Goal: Navigation & Orientation: Find specific page/section

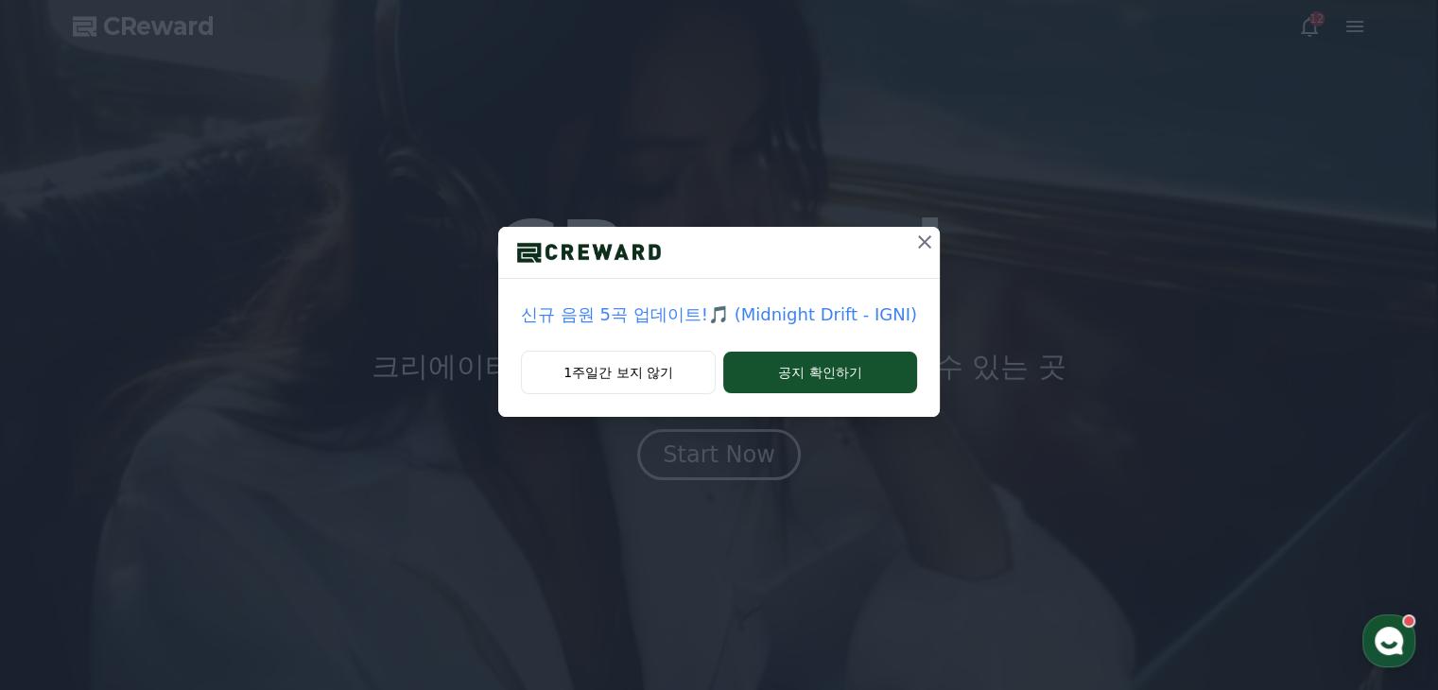
click at [926, 246] on icon at bounding box center [924, 241] width 13 height 13
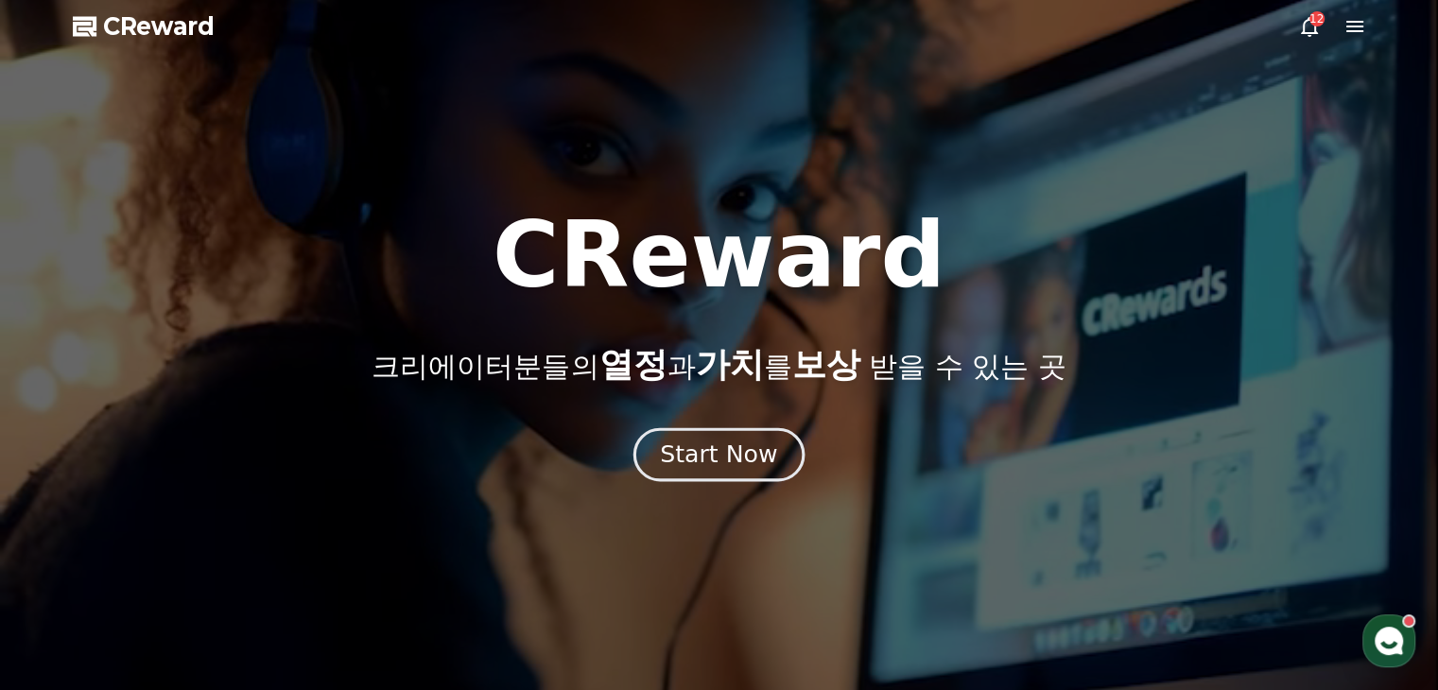
click at [719, 461] on div "Start Now" at bounding box center [718, 455] width 117 height 32
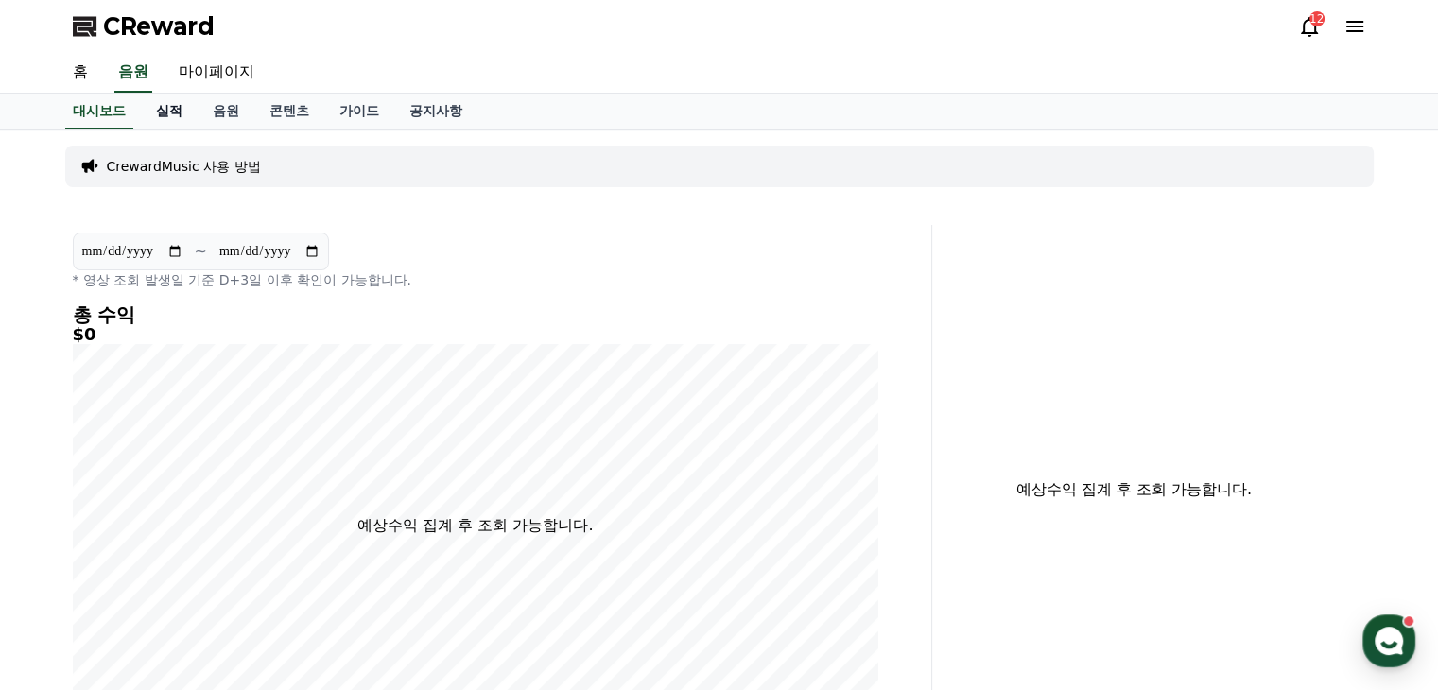
click at [164, 114] on link "실적" at bounding box center [169, 112] width 57 height 36
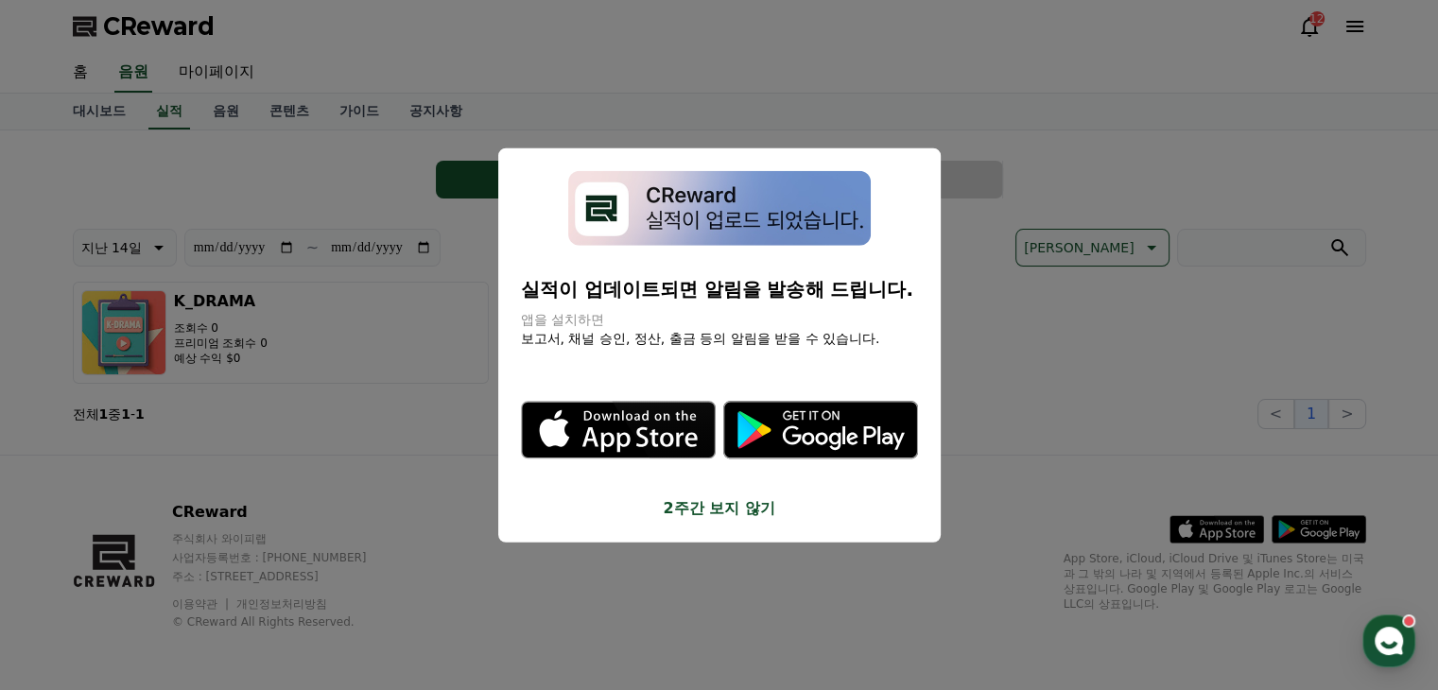
click at [412, 351] on button "close modal" at bounding box center [719, 345] width 1438 height 690
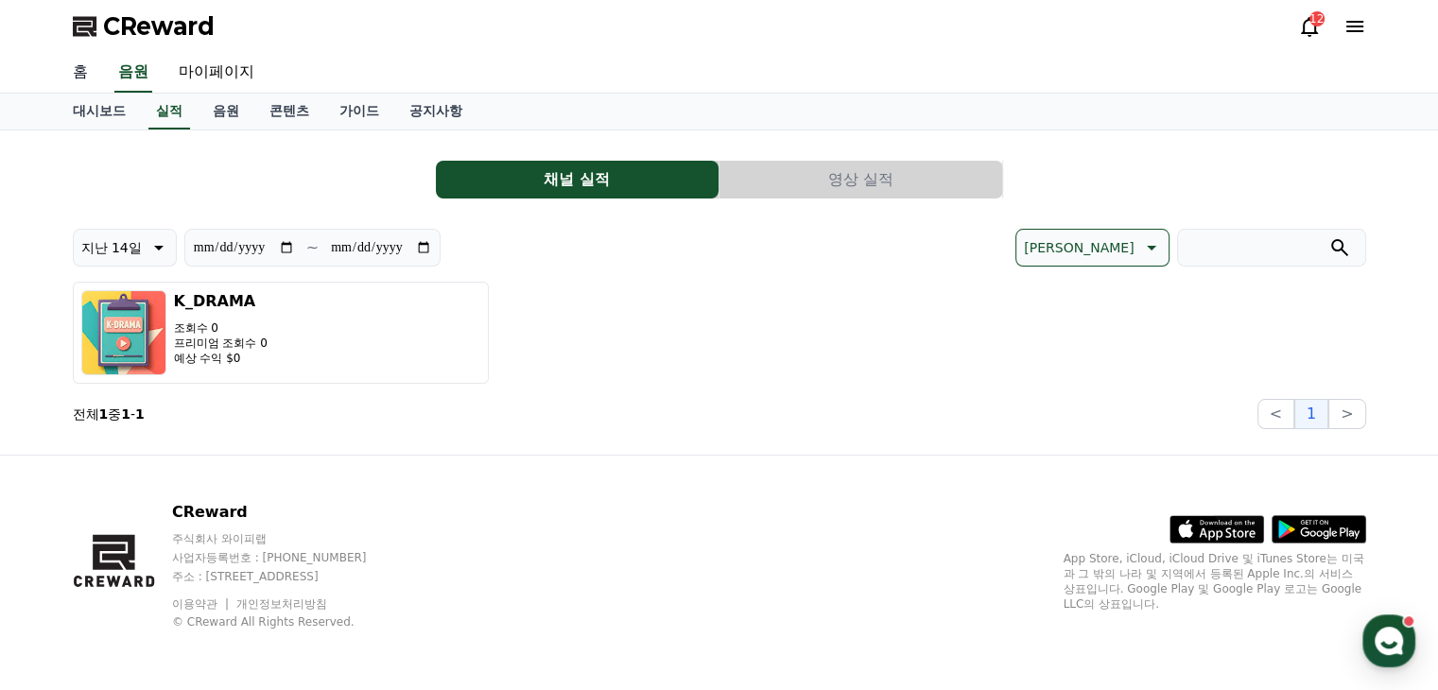
click at [83, 79] on link "홈" at bounding box center [80, 73] width 45 height 40
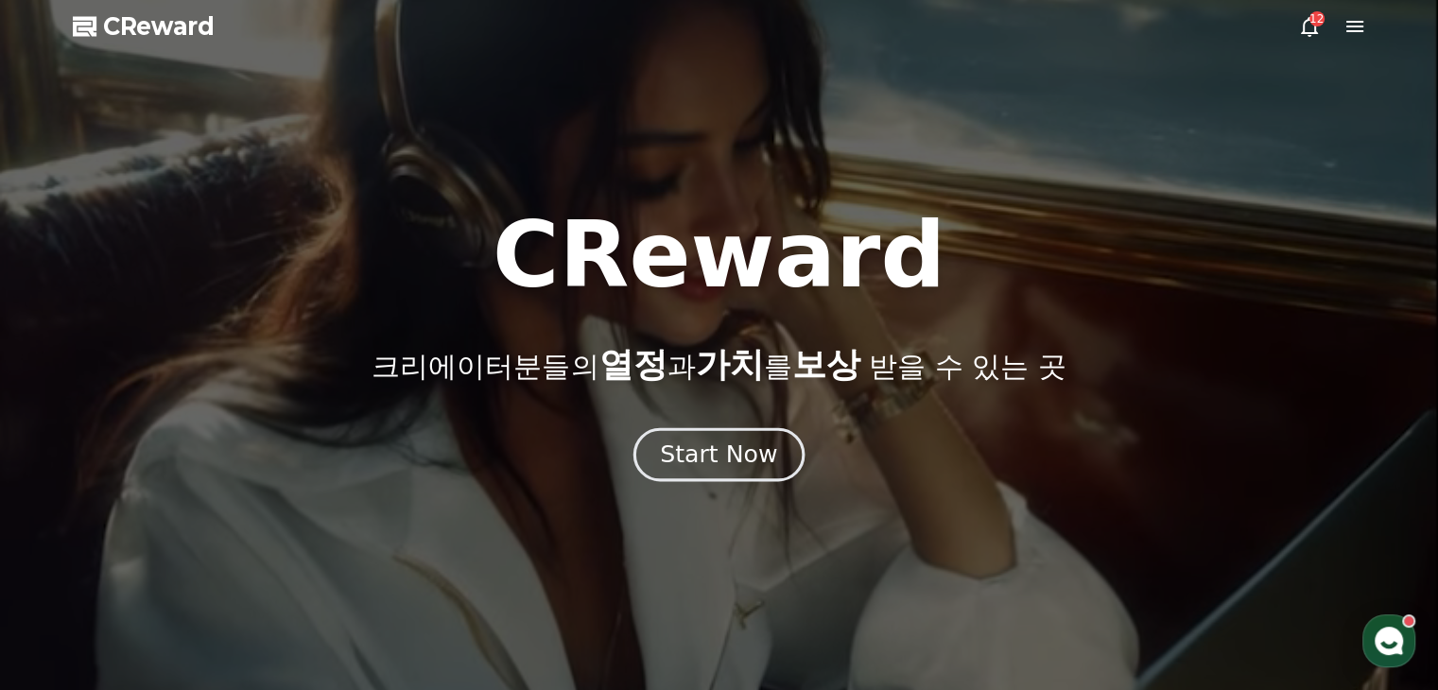
click at [741, 446] on div "Start Now" at bounding box center [718, 455] width 117 height 32
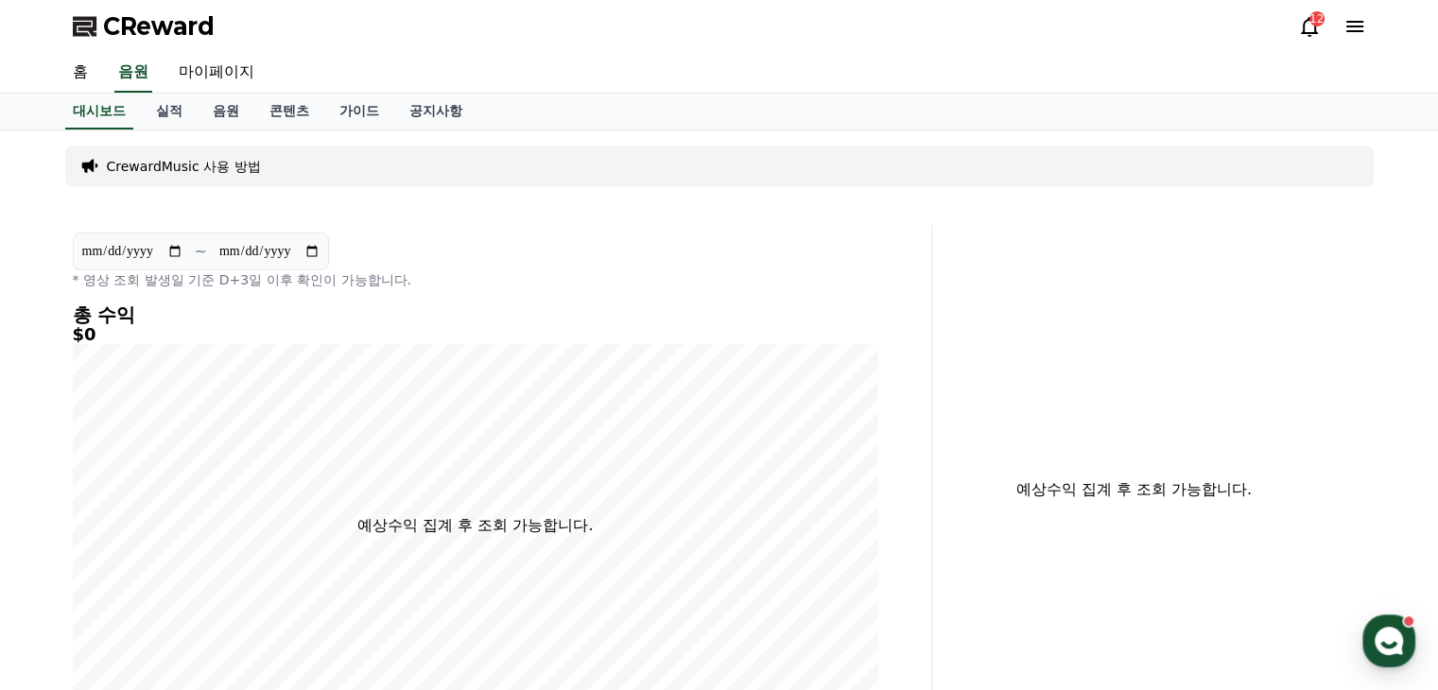
click at [1342, 24] on div "12" at bounding box center [1332, 26] width 68 height 23
click at [1360, 25] on icon at bounding box center [1354, 26] width 23 height 23
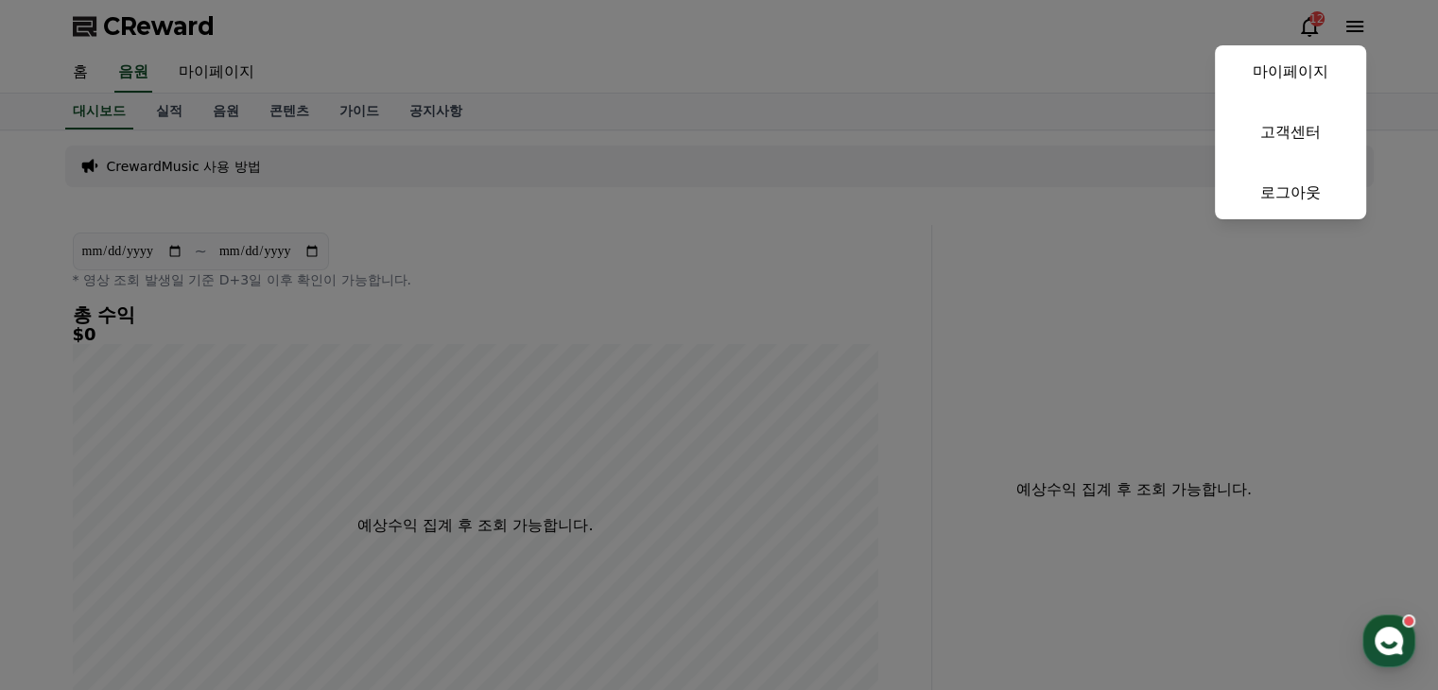
click at [1290, 61] on link "마이페이지" at bounding box center [1290, 71] width 151 height 53
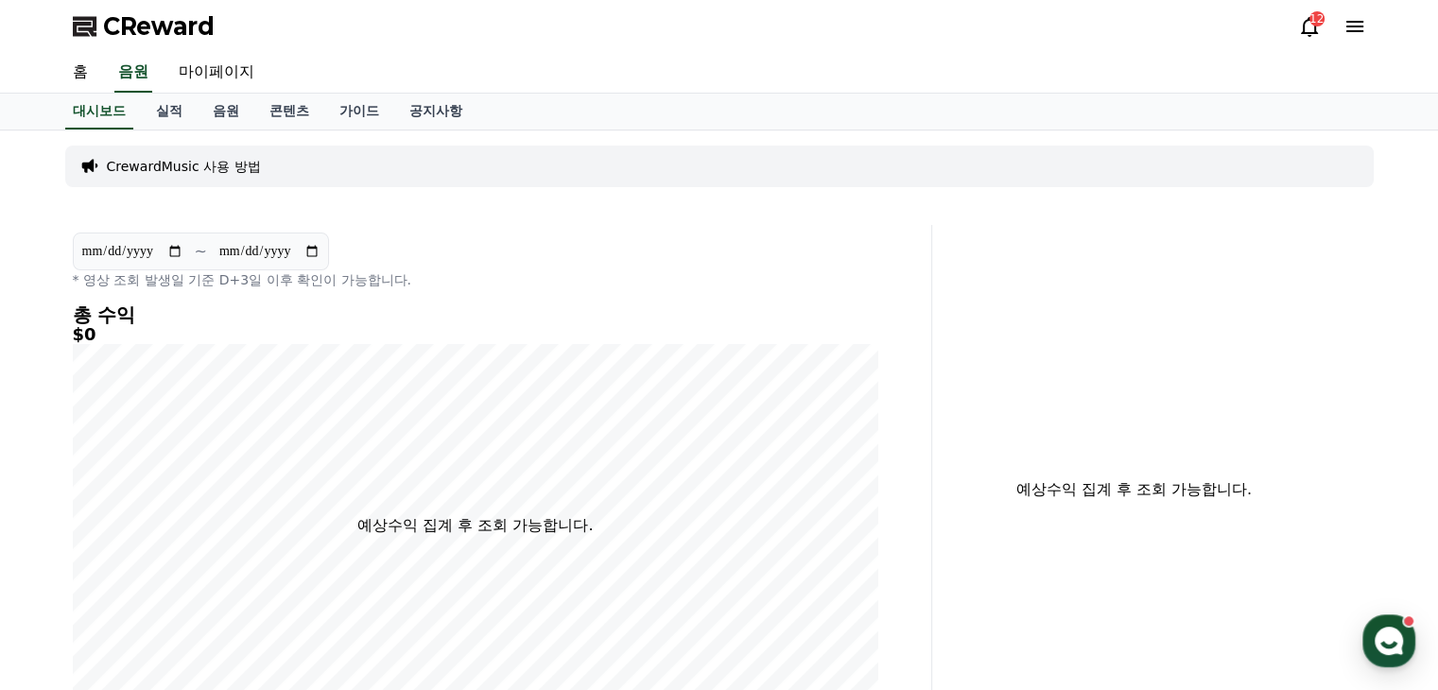
select select "**********"
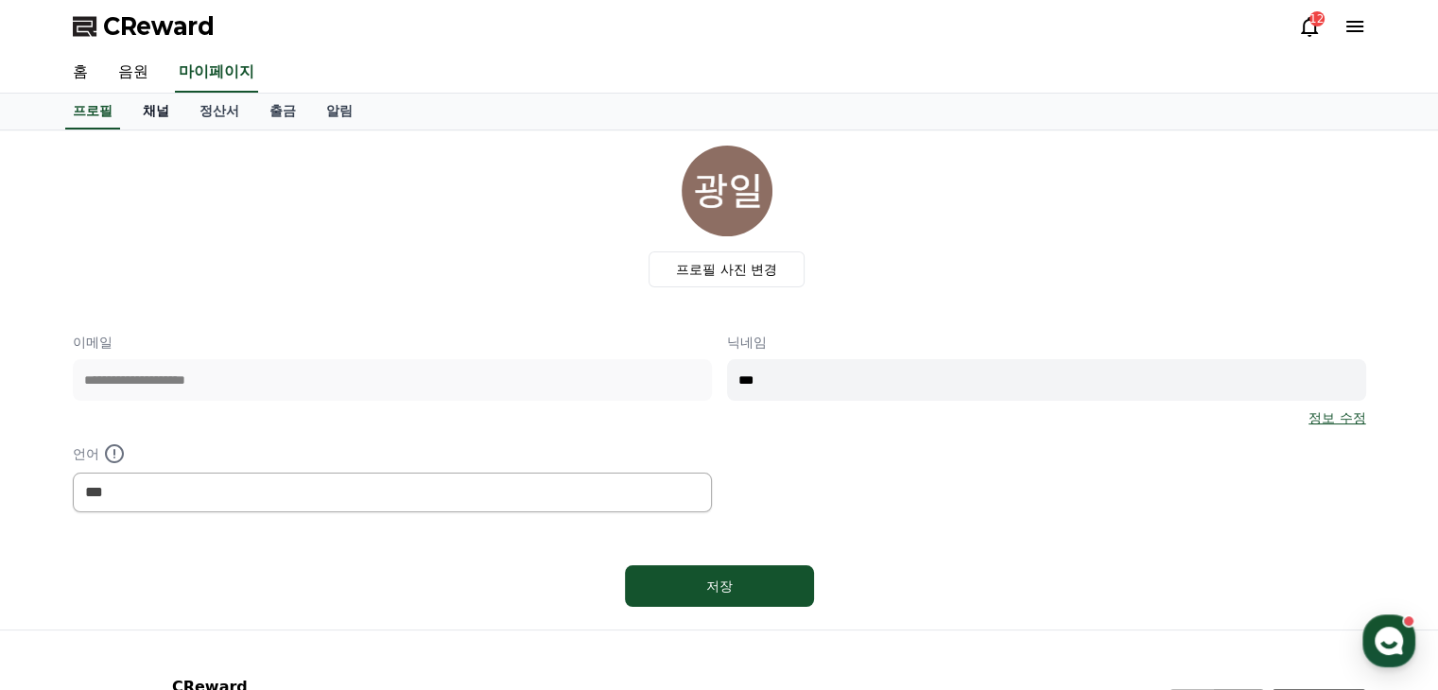
click at [147, 118] on link "채널" at bounding box center [156, 112] width 57 height 36
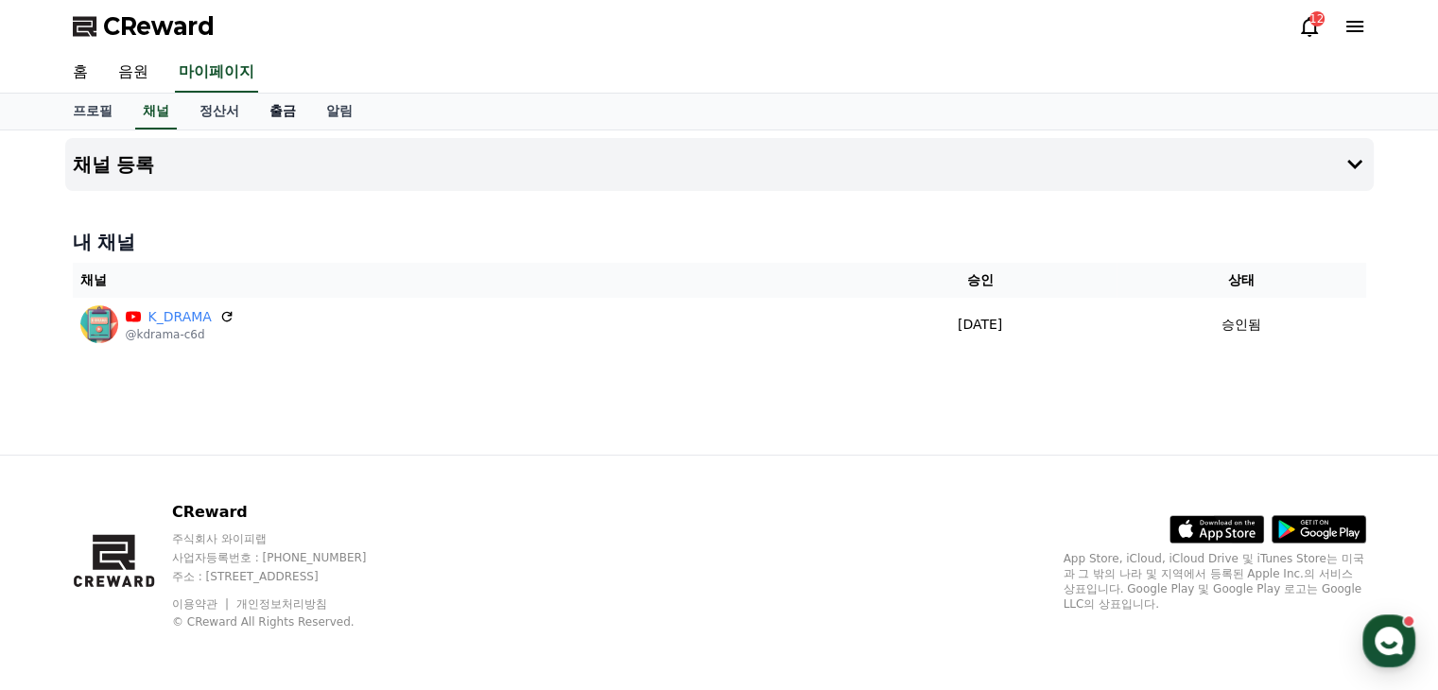
click at [270, 113] on link "출금" at bounding box center [282, 112] width 57 height 36
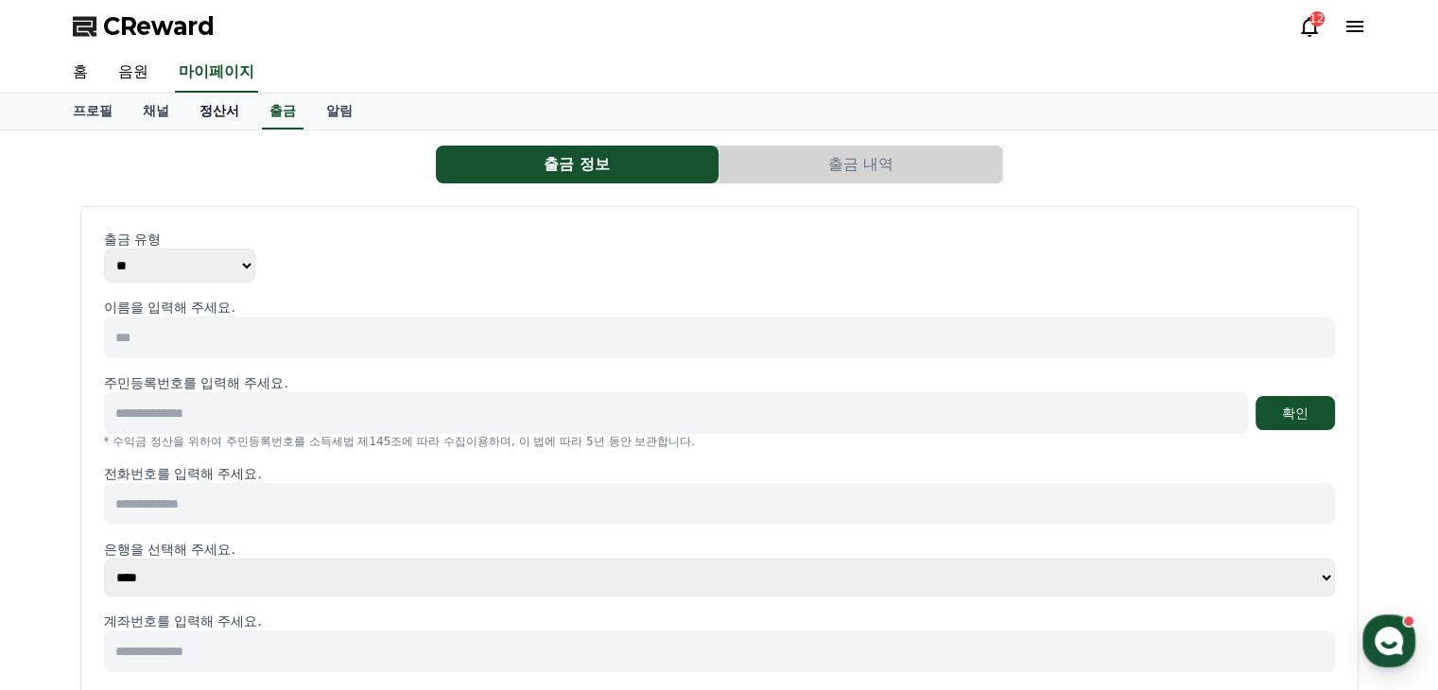
click at [227, 113] on link "정산서" at bounding box center [219, 112] width 70 height 36
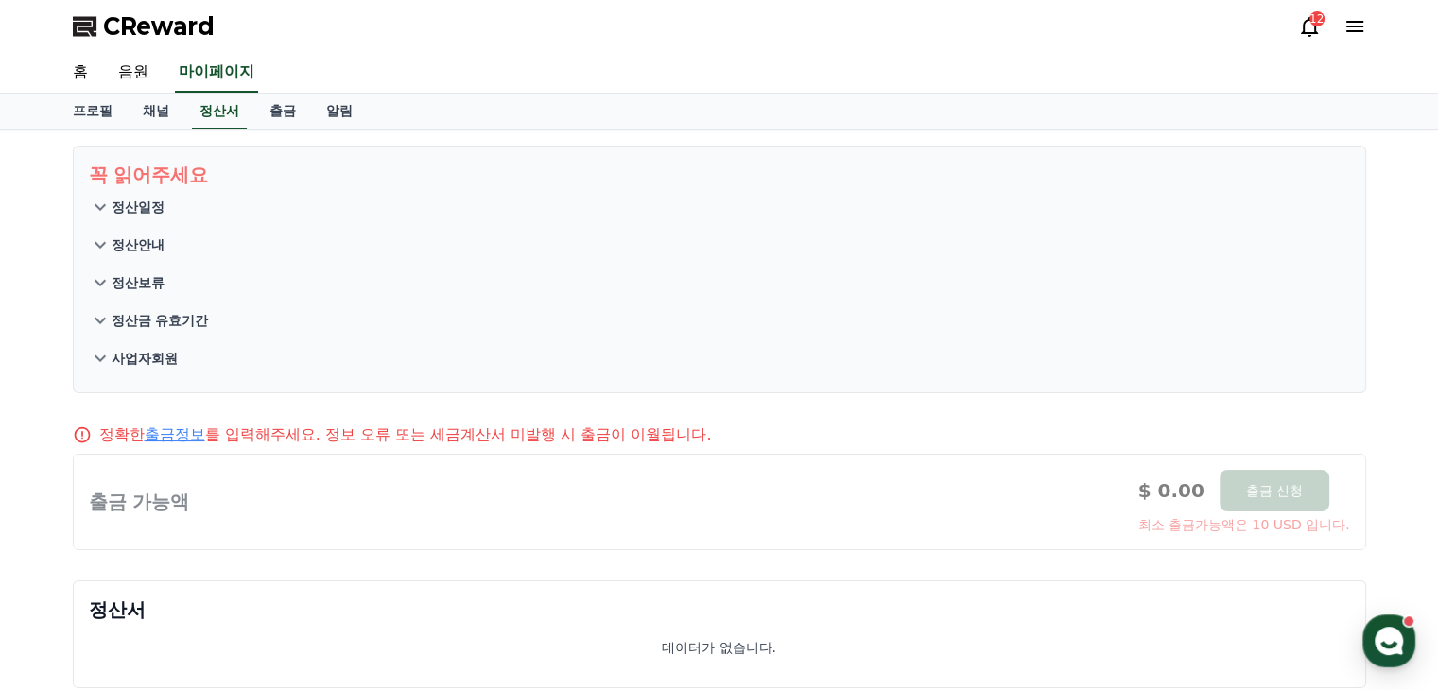
click at [1356, 32] on icon at bounding box center [1354, 26] width 23 height 23
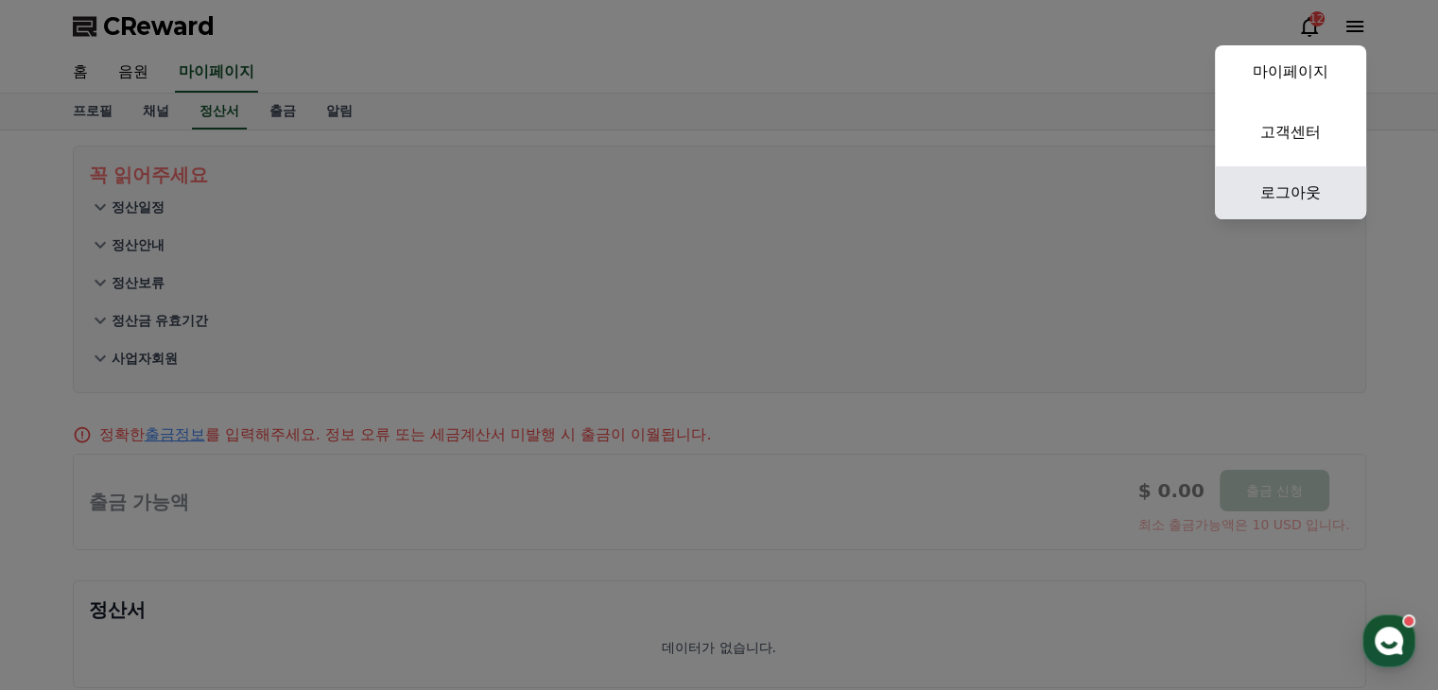
click at [1309, 189] on link "로그아웃" at bounding box center [1290, 192] width 151 height 53
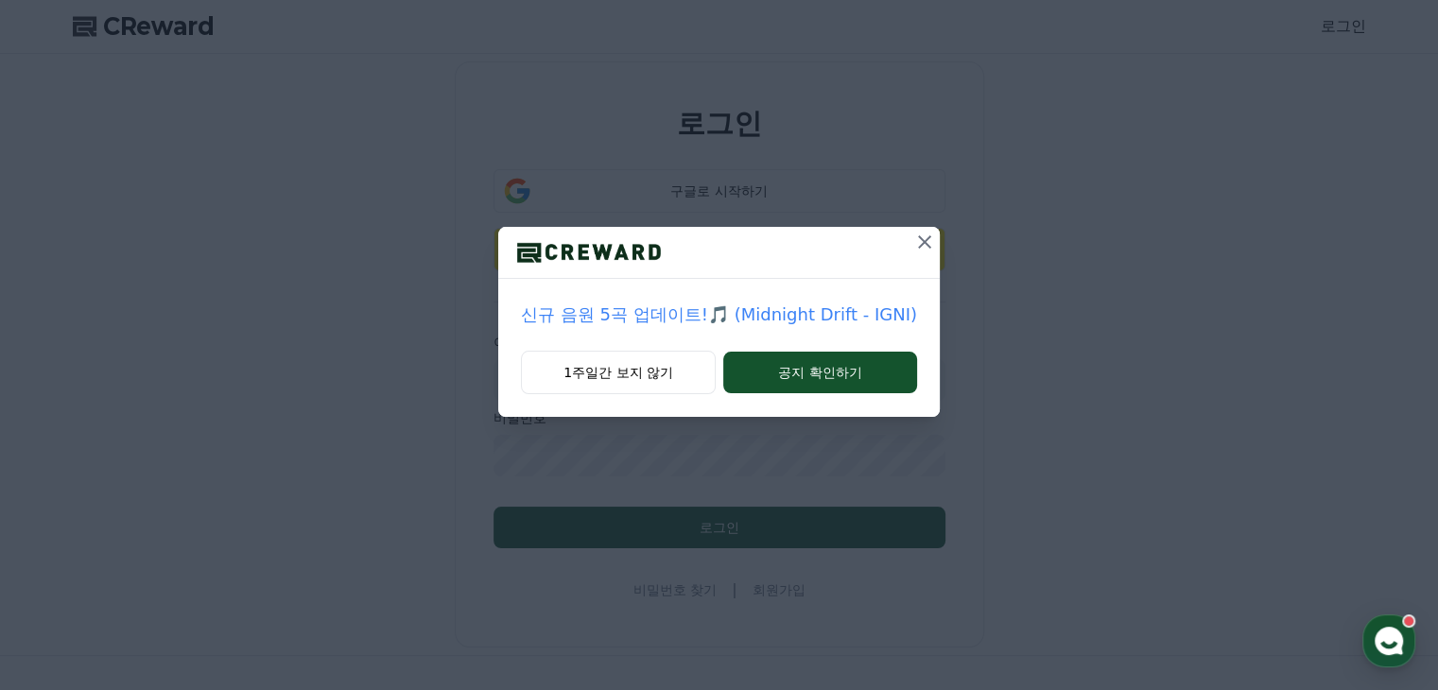
click at [919, 241] on icon at bounding box center [924, 241] width 13 height 13
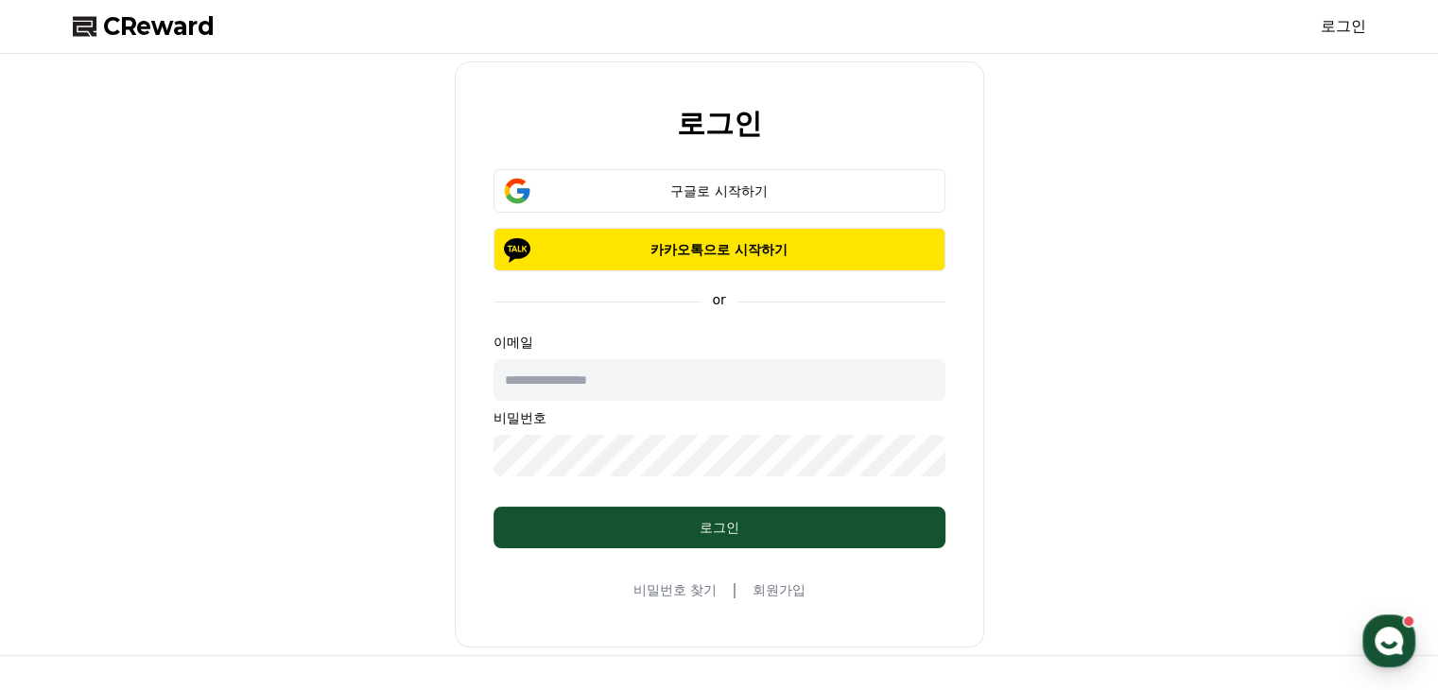
click at [689, 387] on input "text" at bounding box center [720, 380] width 452 height 42
click at [663, 194] on div "구글로 시작하기" at bounding box center [719, 191] width 397 height 19
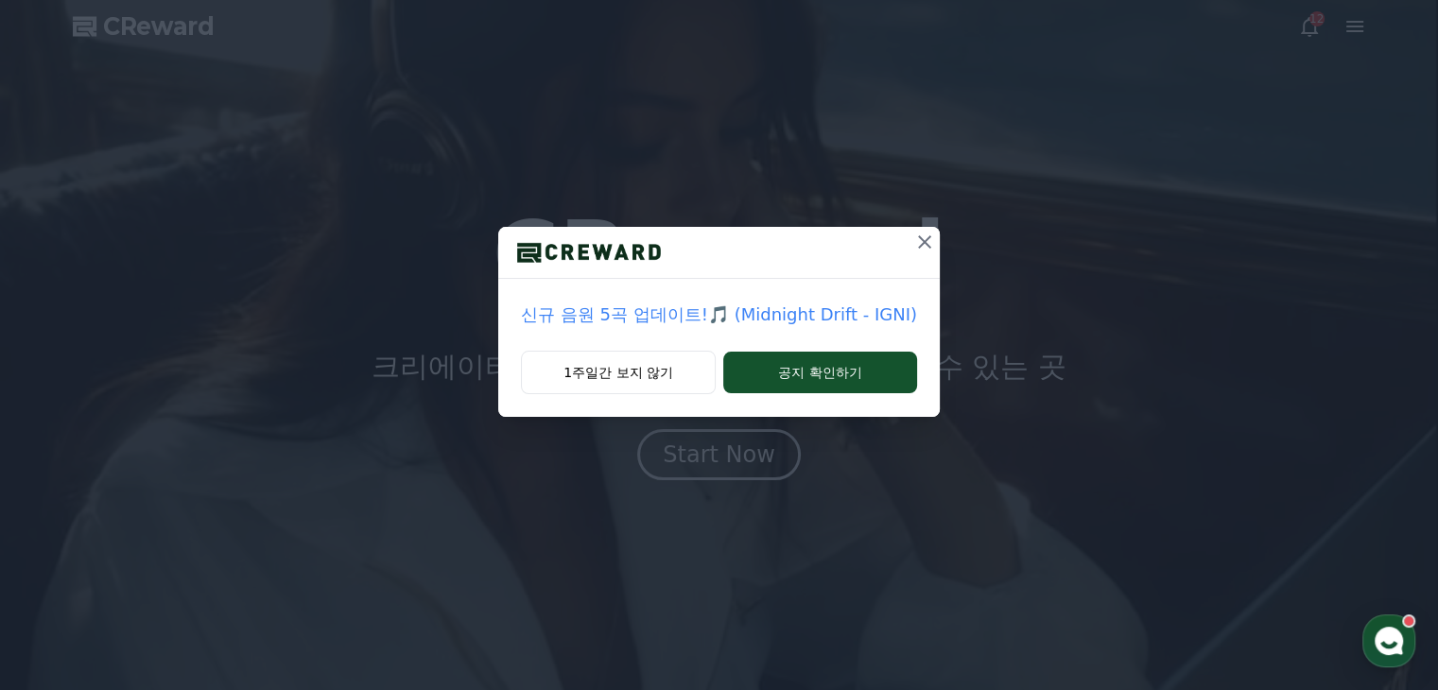
click at [1348, 26] on div "신규 음원 5곡 업데이트!🎵 (Midnight Drift - IGNI) 1주일간 보지 않기 공지 확인하기" at bounding box center [719, 223] width 1438 height 447
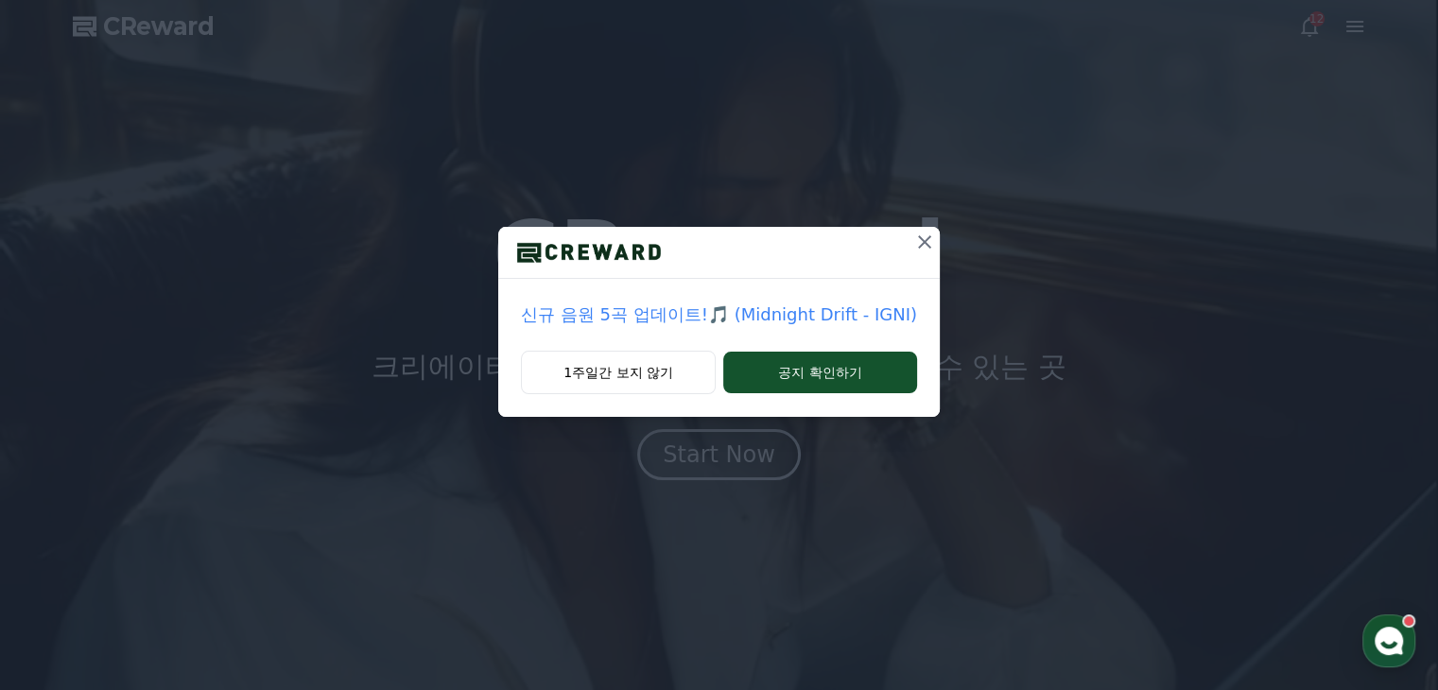
click at [913, 240] on icon at bounding box center [924, 242] width 23 height 23
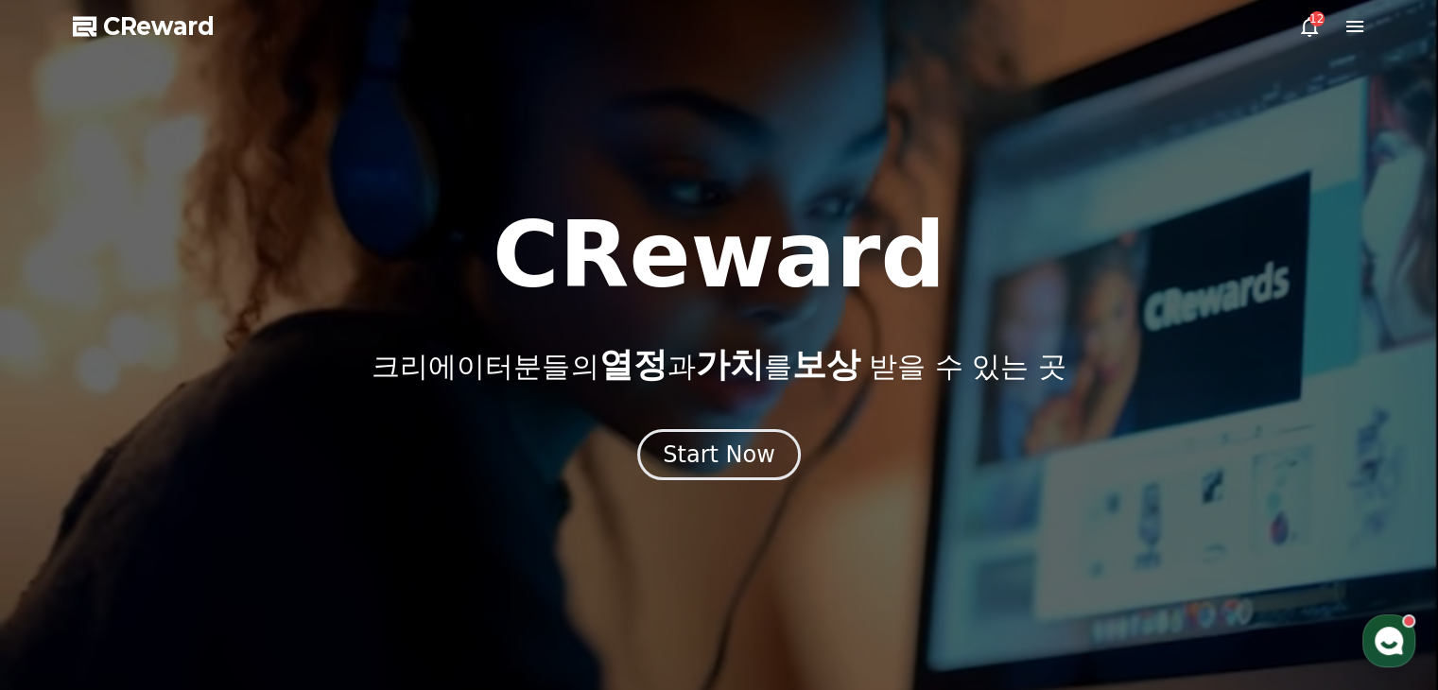
click at [1354, 26] on icon at bounding box center [1354, 26] width 17 height 11
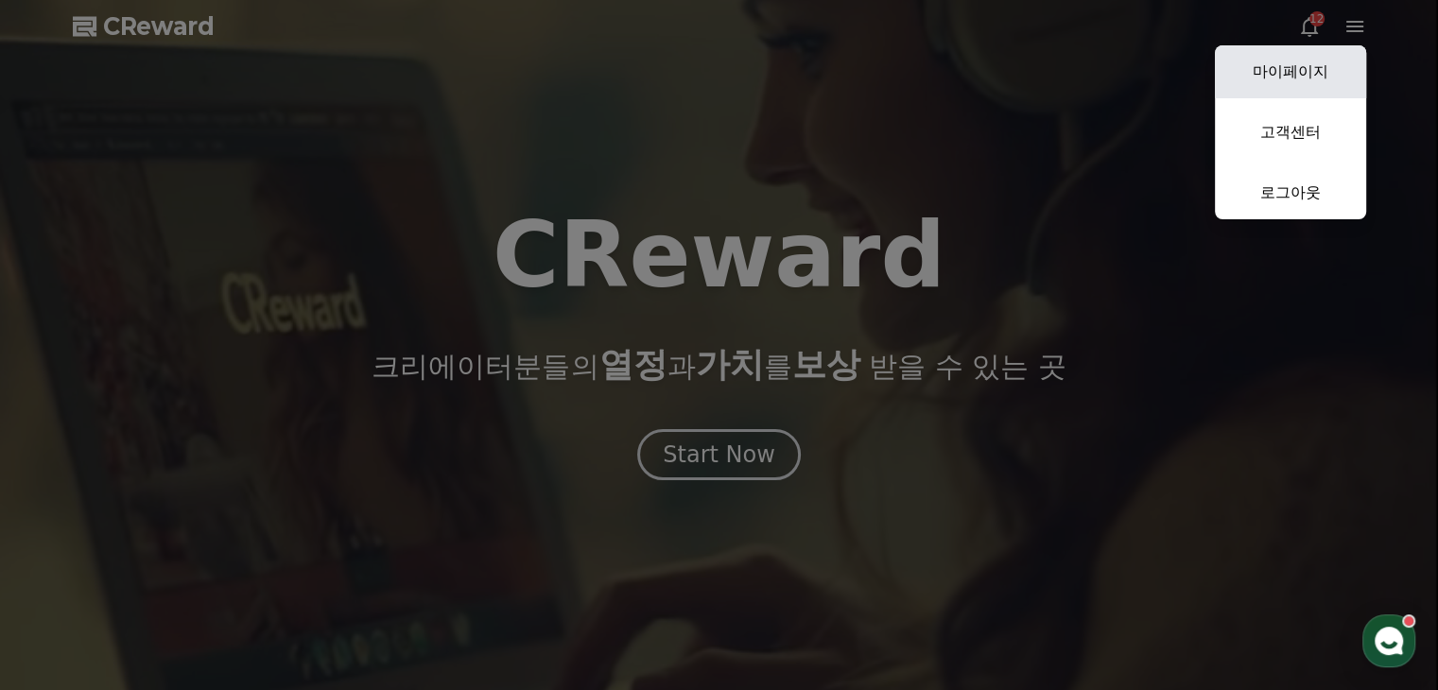
click at [1277, 78] on link "마이페이지" at bounding box center [1290, 71] width 151 height 53
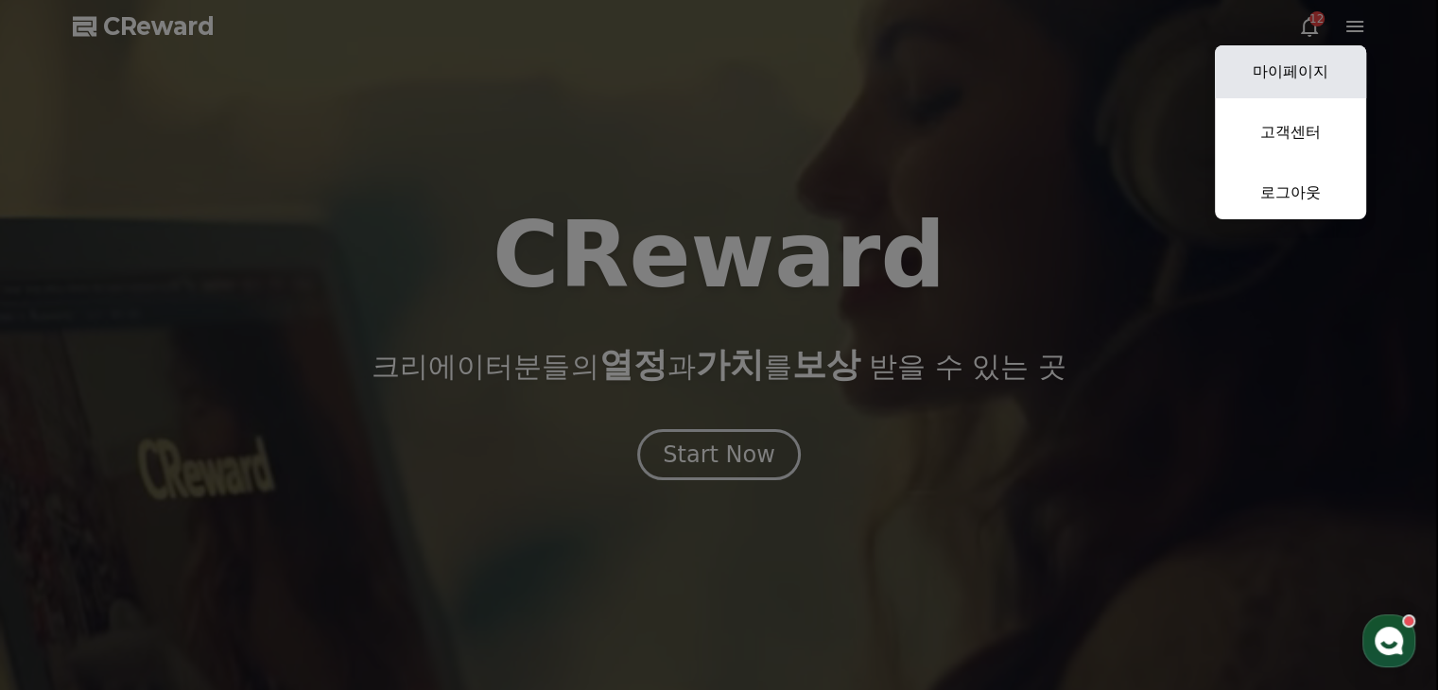
select select "**********"
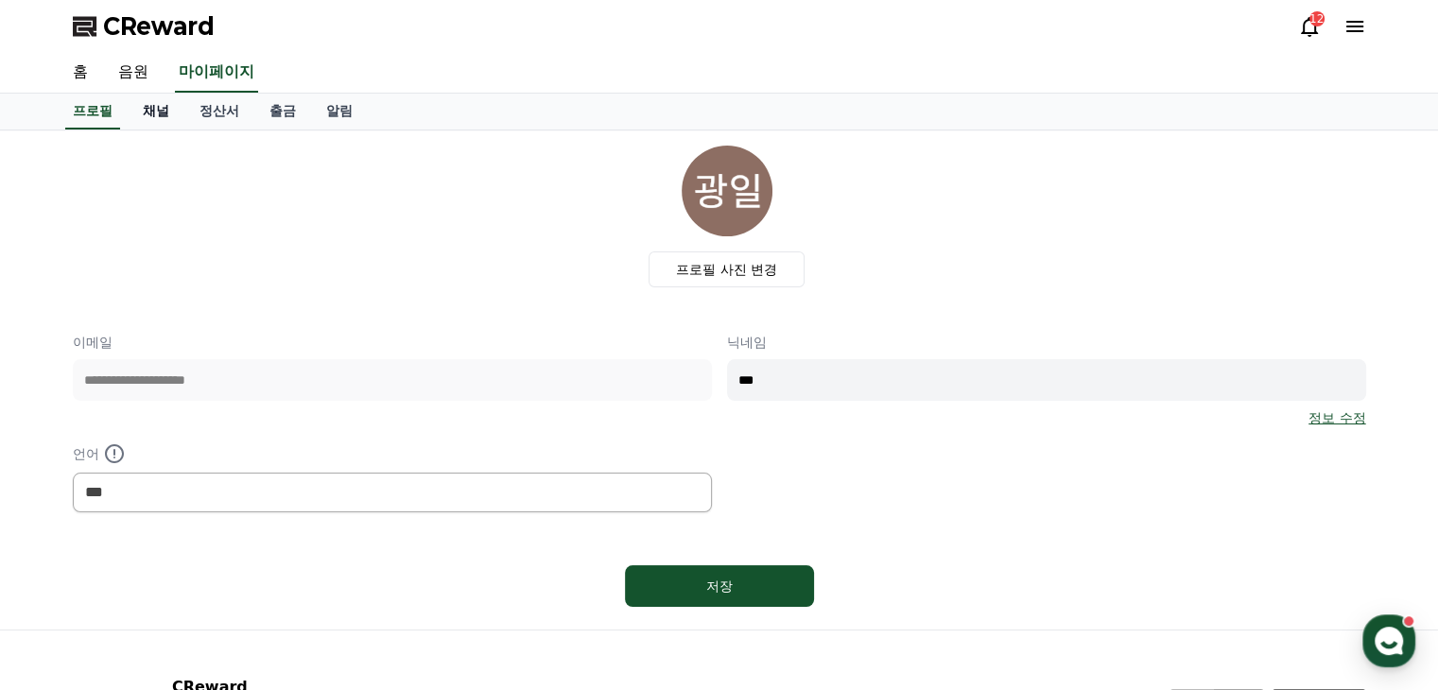
click at [140, 105] on link "채널" at bounding box center [156, 112] width 57 height 36
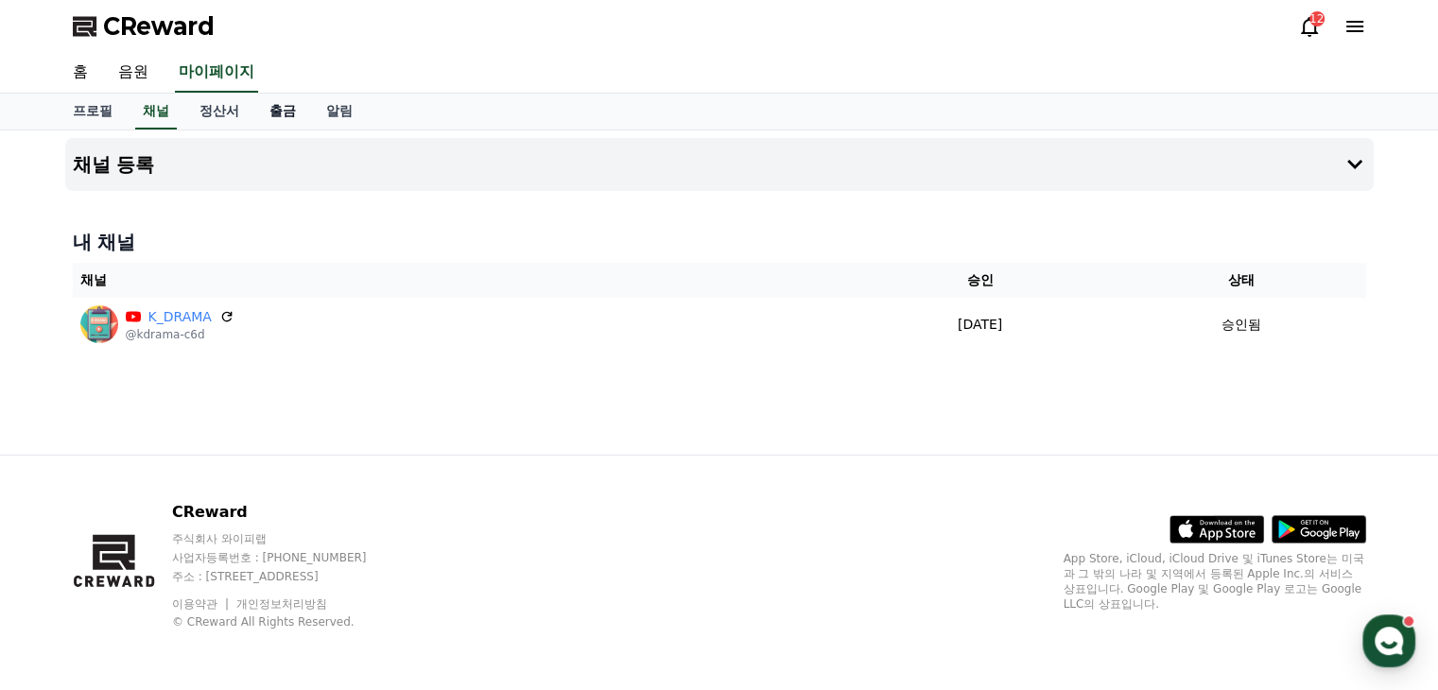
click at [289, 108] on link "출금" at bounding box center [282, 112] width 57 height 36
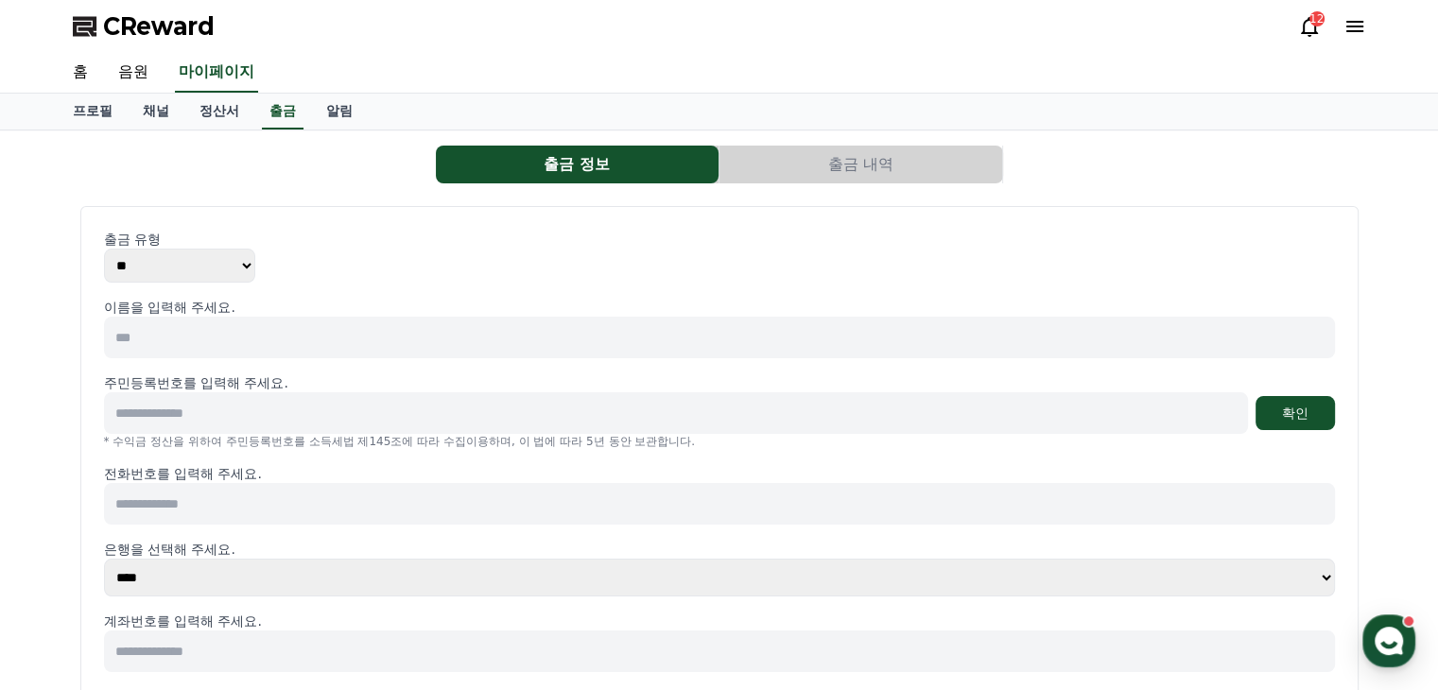
click at [253, 113] on link "정산서" at bounding box center [219, 112] width 70 height 36
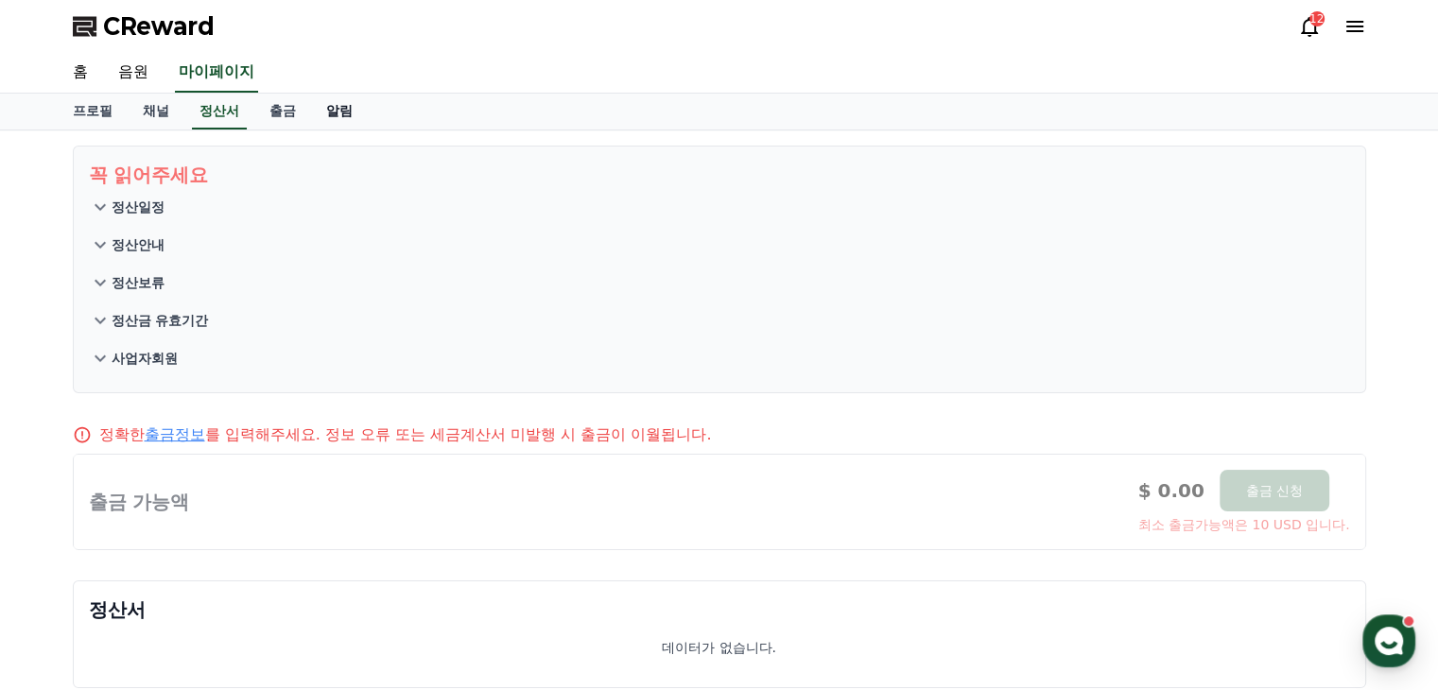
click at [326, 114] on link "알림" at bounding box center [339, 112] width 57 height 36
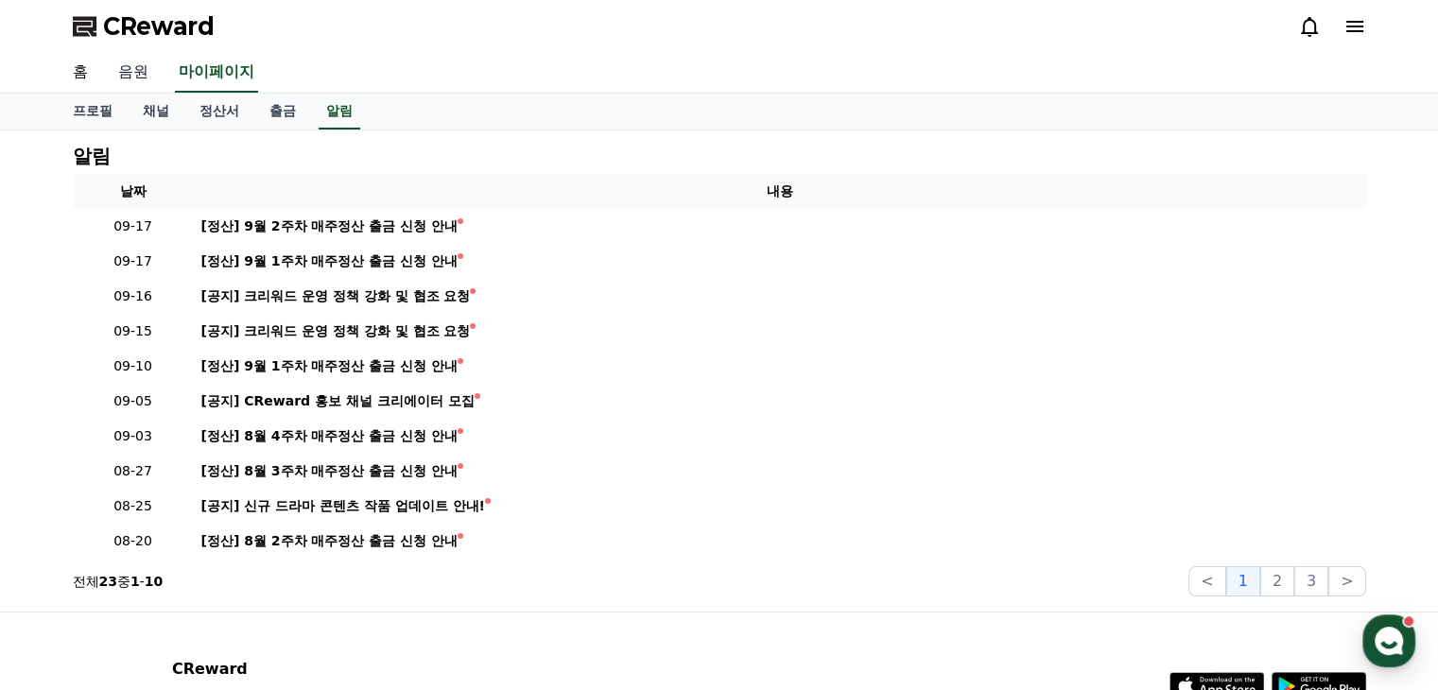
click at [158, 74] on link "음원" at bounding box center [133, 73] width 61 height 40
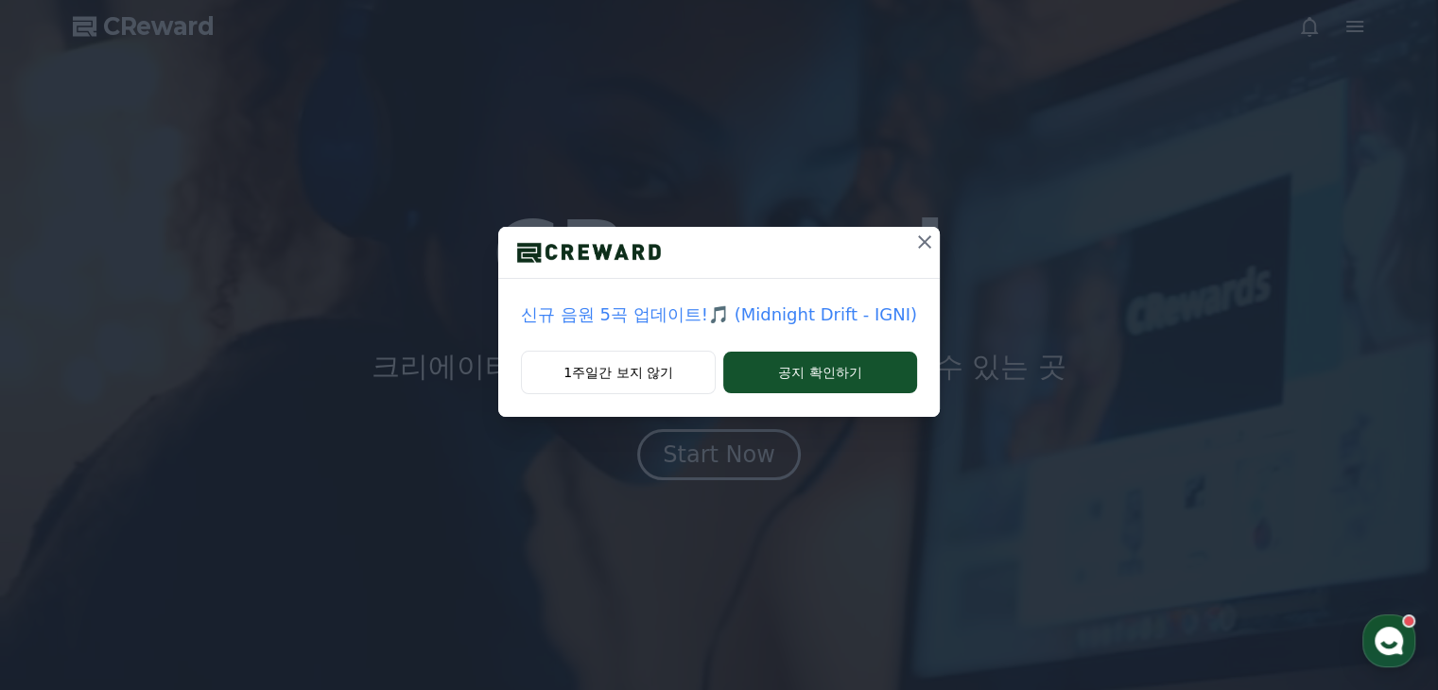
click at [929, 235] on icon at bounding box center [924, 242] width 23 height 23
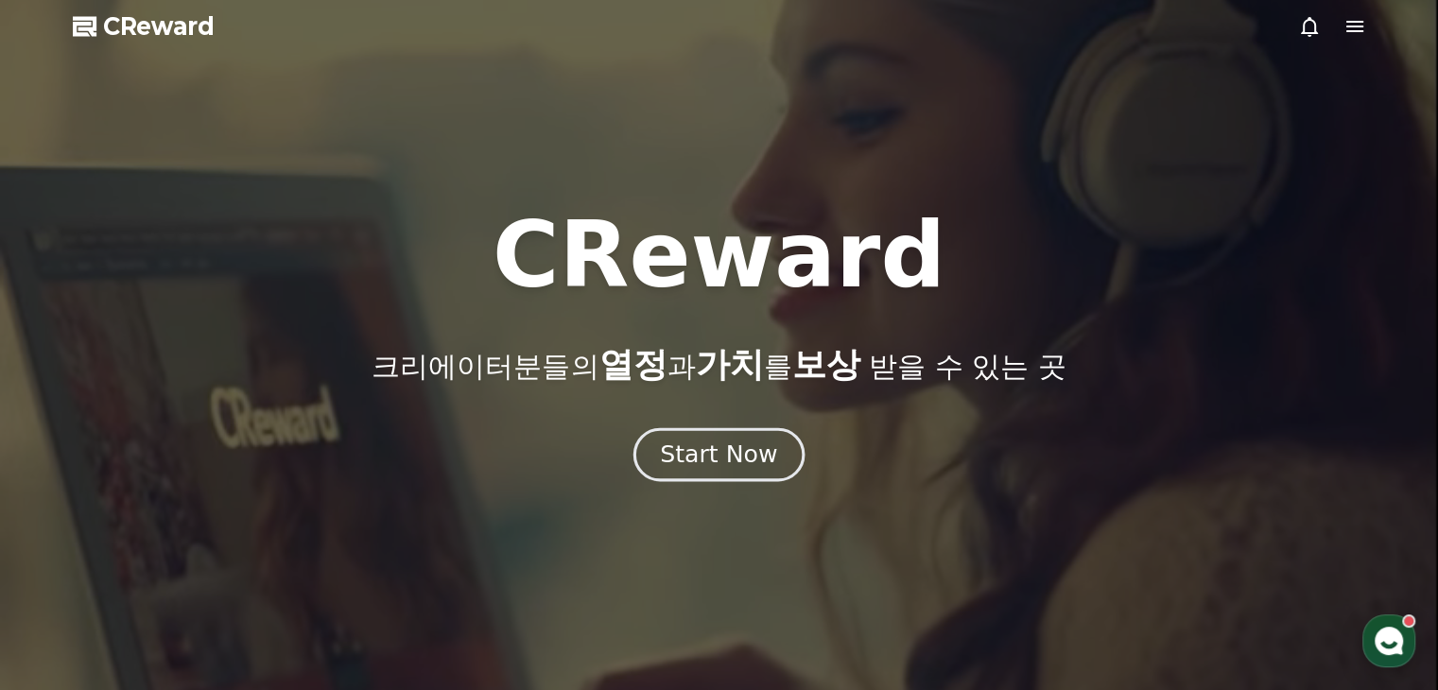
click at [737, 443] on div "Start Now" at bounding box center [718, 455] width 117 height 32
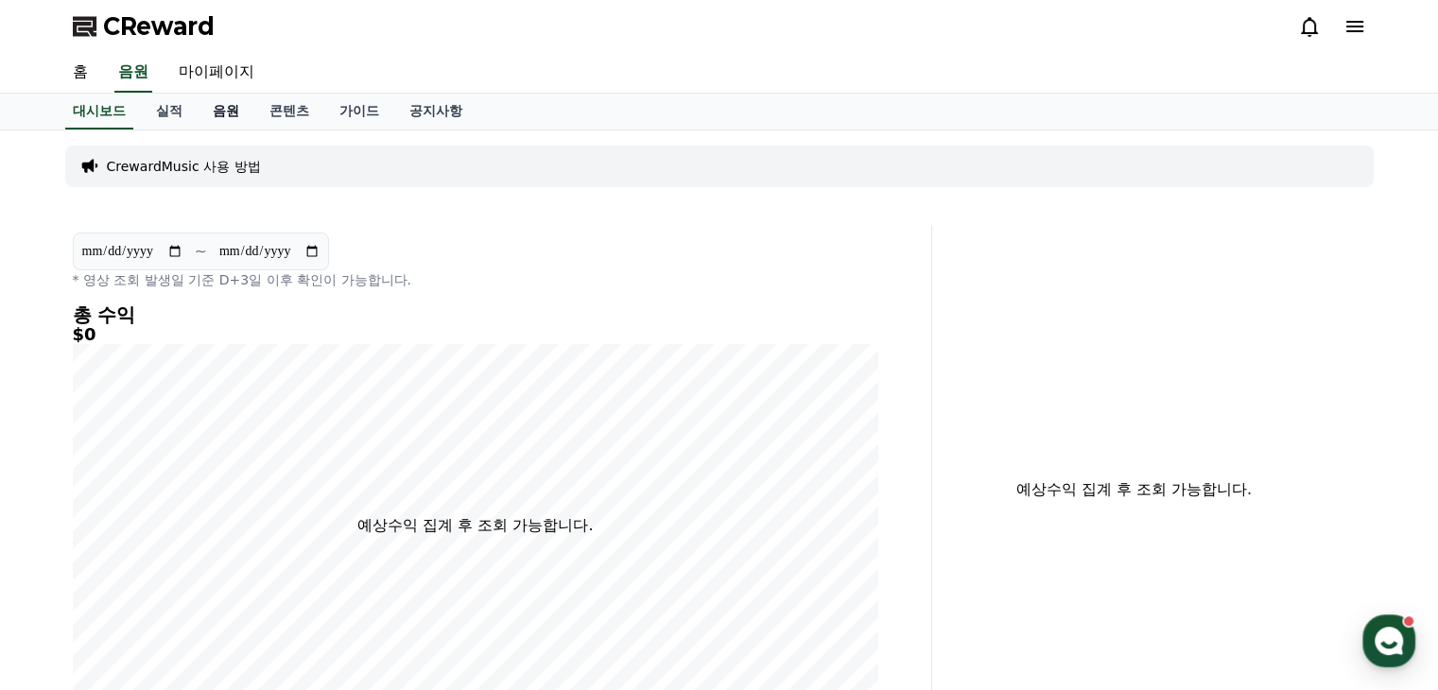
click at [225, 117] on link "음원" at bounding box center [226, 112] width 57 height 36
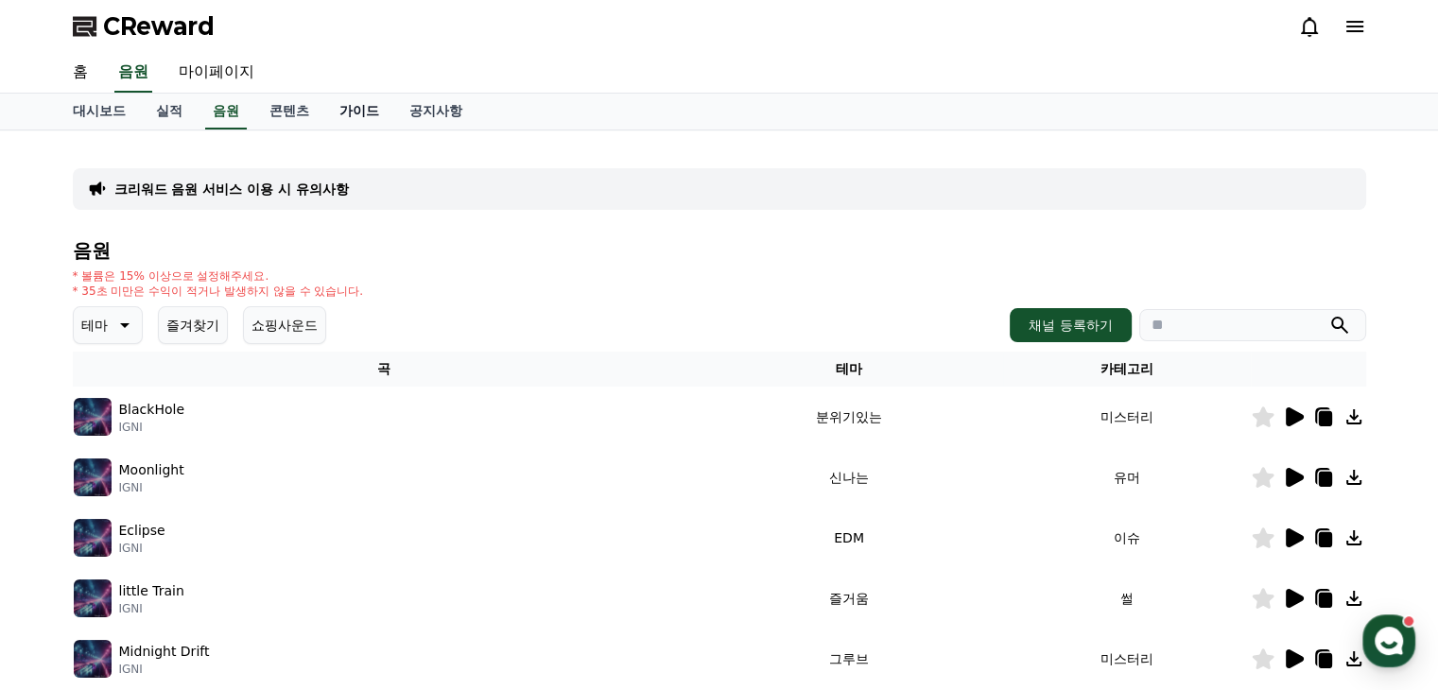
click at [349, 113] on link "가이드" at bounding box center [359, 112] width 70 height 36
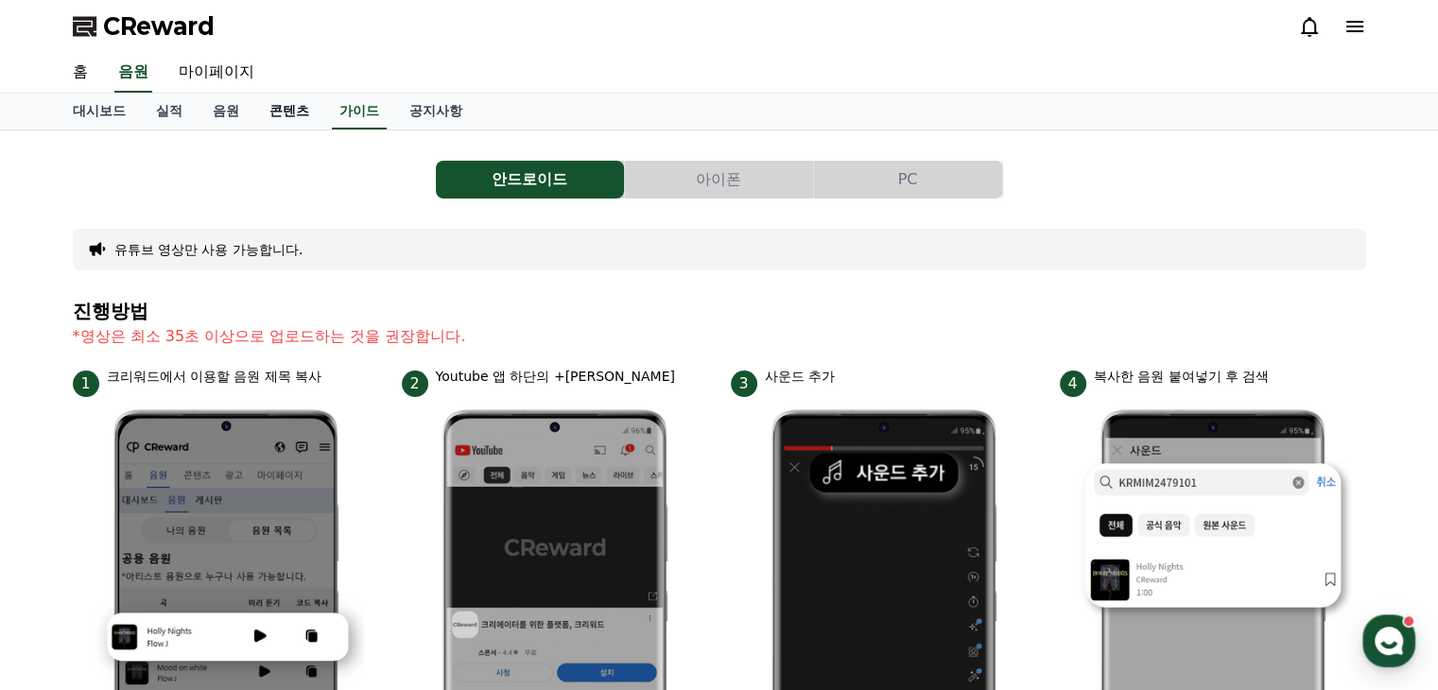
click at [284, 111] on link "콘텐츠" at bounding box center [289, 112] width 70 height 36
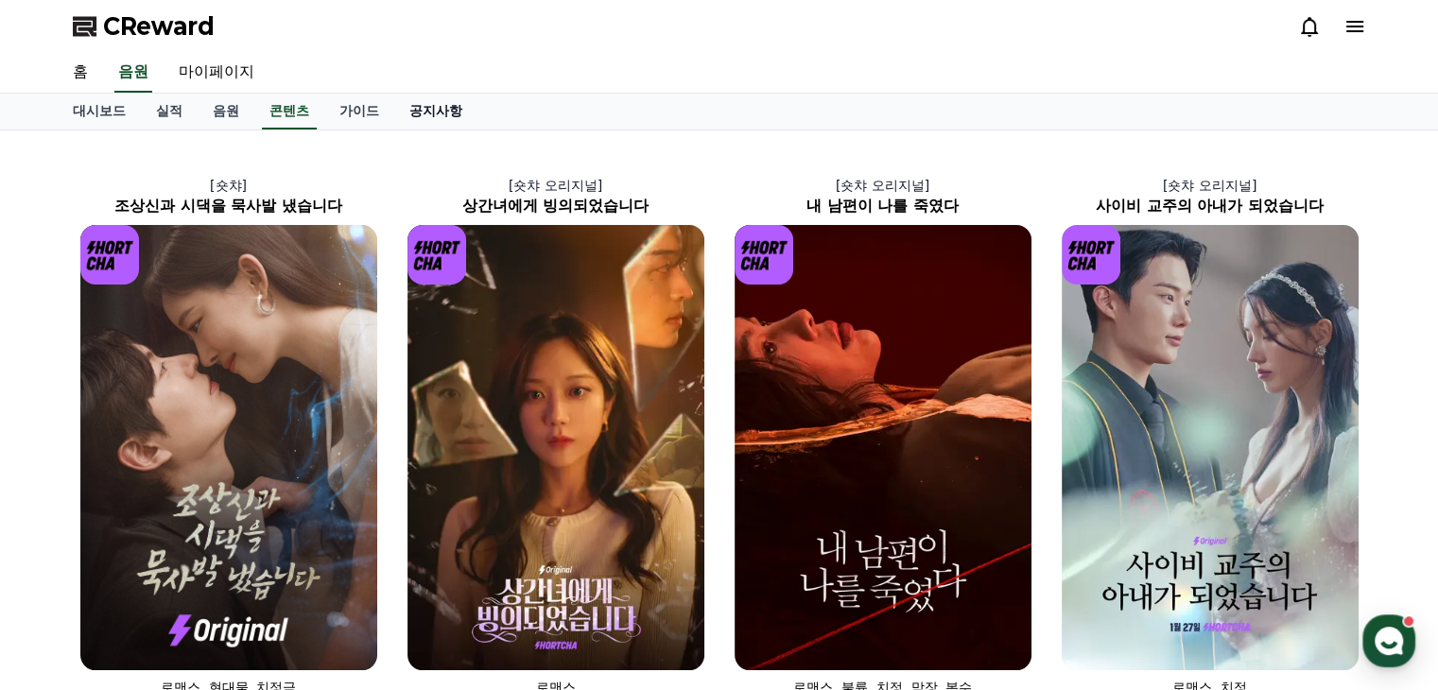
click at [412, 103] on link "공지사항" at bounding box center [435, 112] width 83 height 36
